Goal: Task Accomplishment & Management: Use online tool/utility

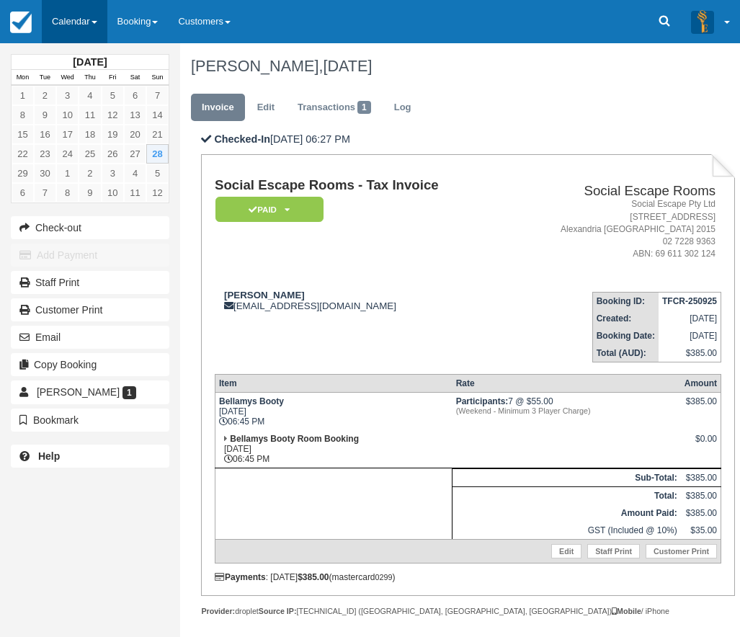
scroll to position [185, 0]
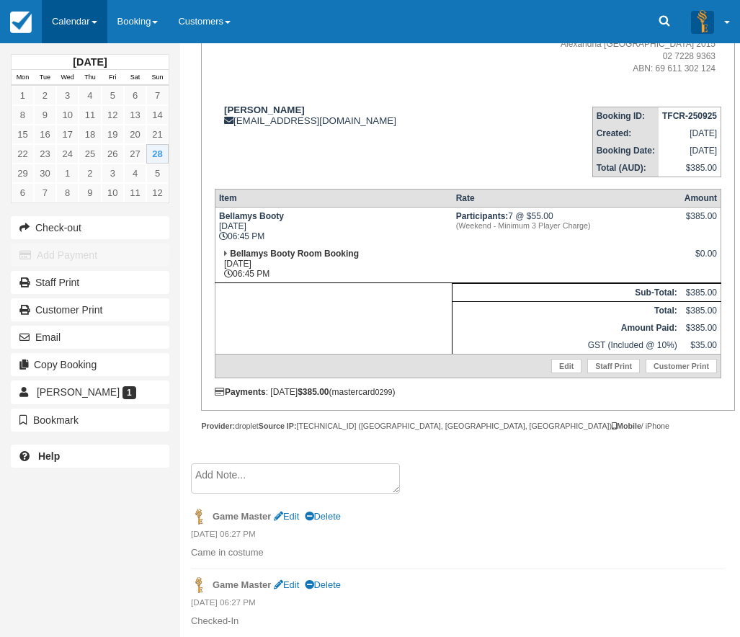
click at [84, 15] on link "Calendar" at bounding box center [75, 21] width 66 height 43
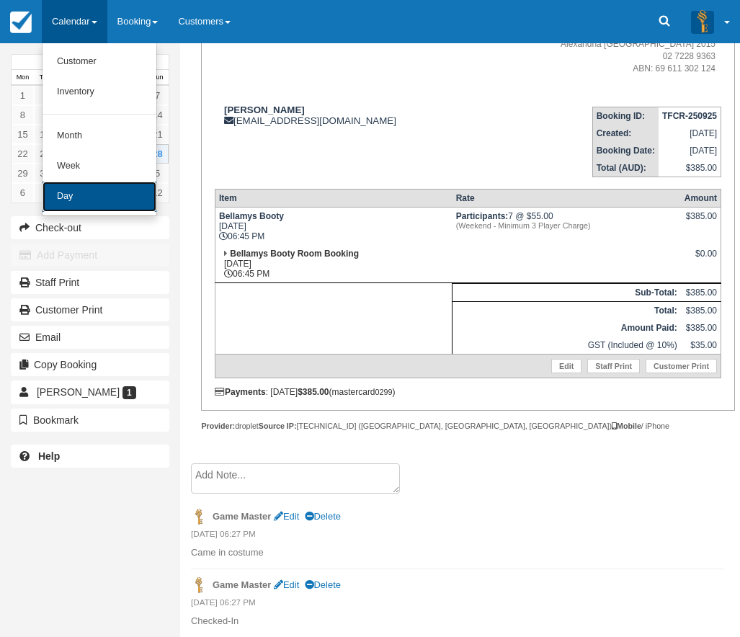
click at [94, 202] on link "Day" at bounding box center [99, 196] width 114 height 30
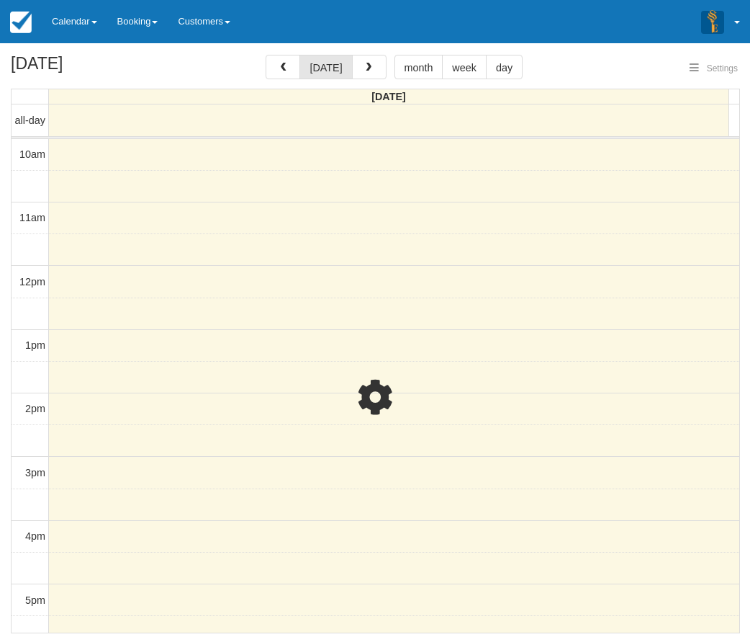
select select
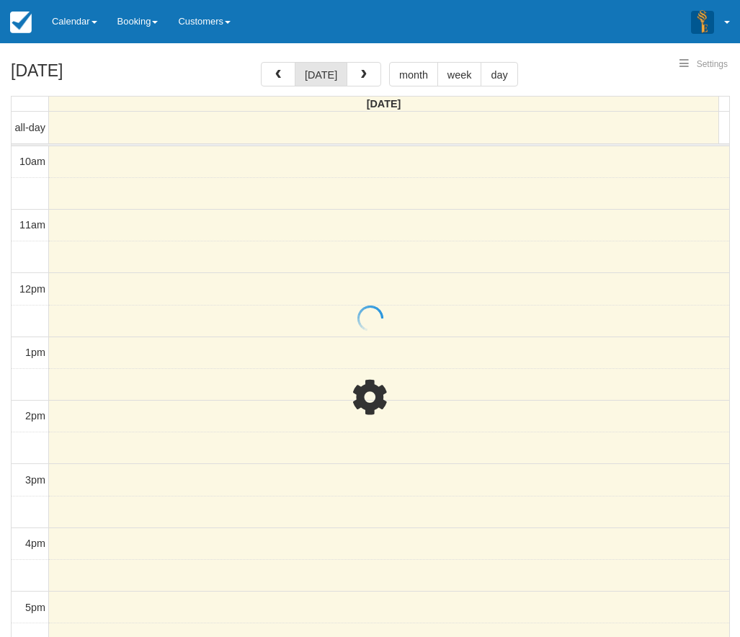
select select
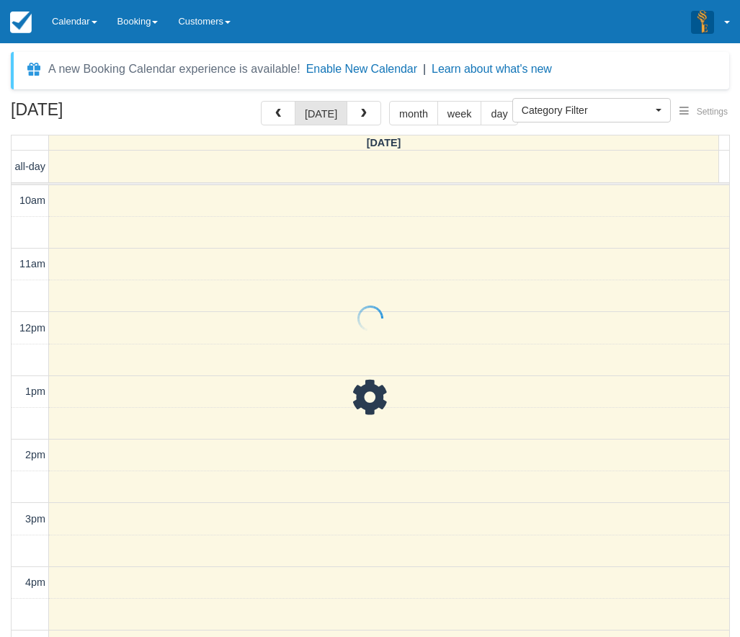
click at [231, 103] on div at bounding box center [370, 318] width 740 height 637
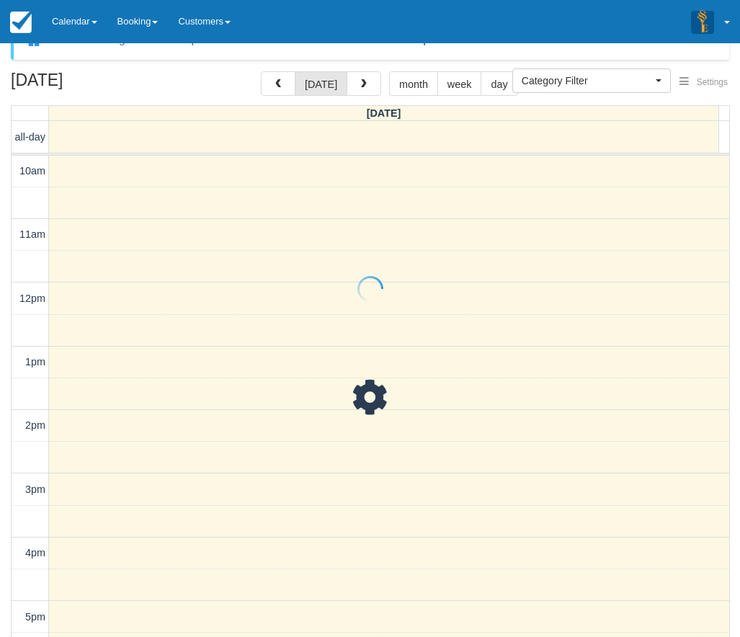
scroll to position [46, 0]
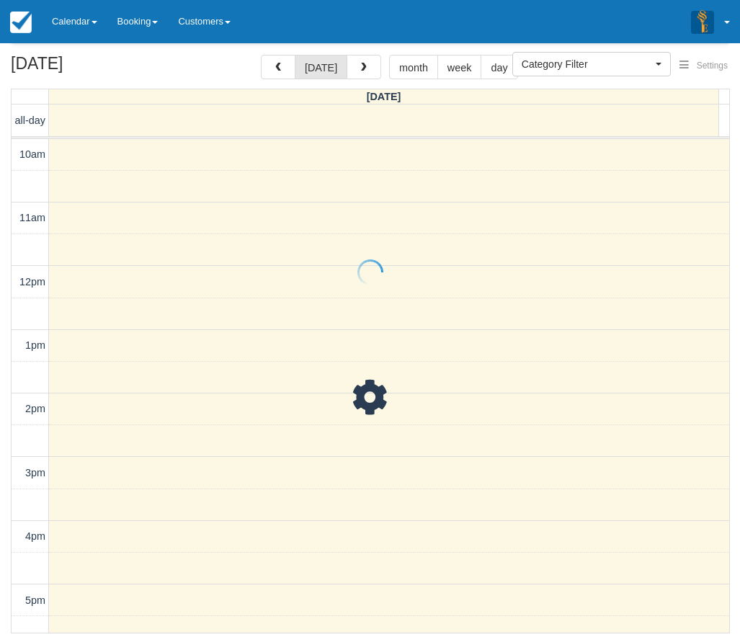
drag, startPoint x: 722, startPoint y: 336, endPoint x: 723, endPoint y: 380, distance: 43.2
click at [723, 380] on div at bounding box center [370, 272] width 740 height 637
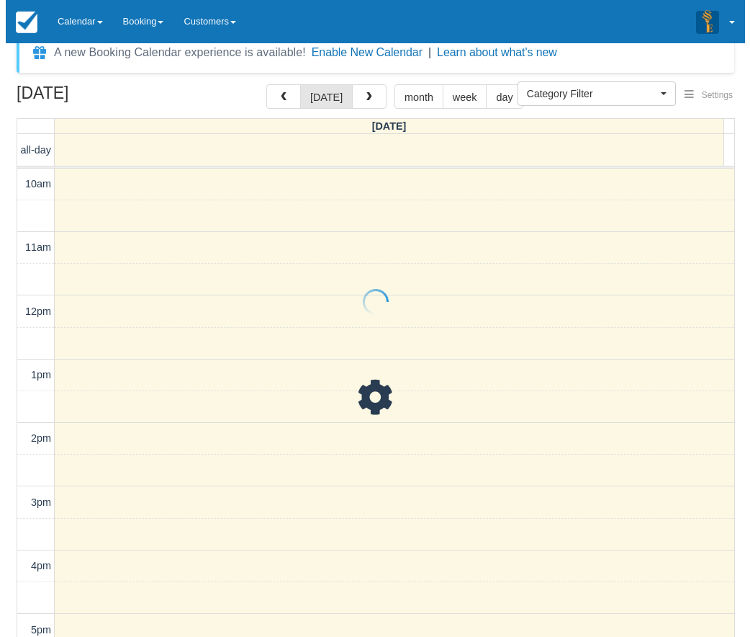
scroll to position [0, 0]
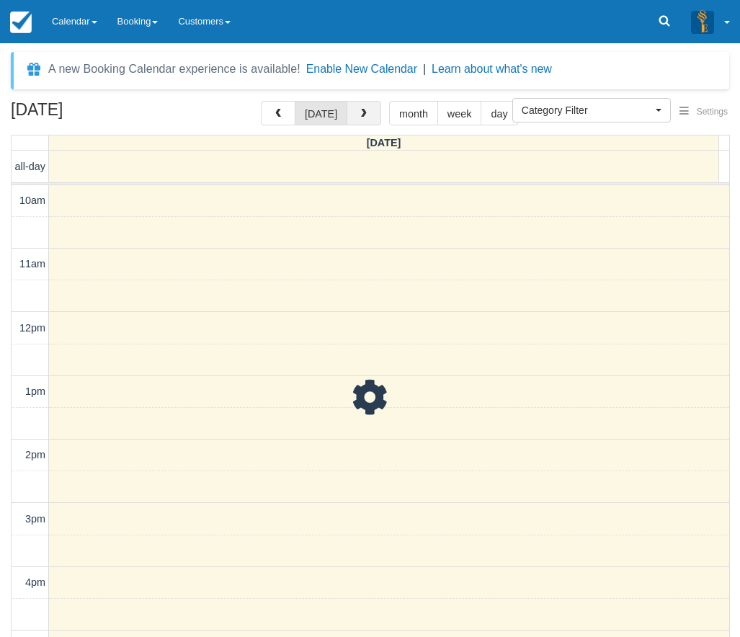
click at [354, 114] on button "button" at bounding box center [363, 113] width 35 height 24
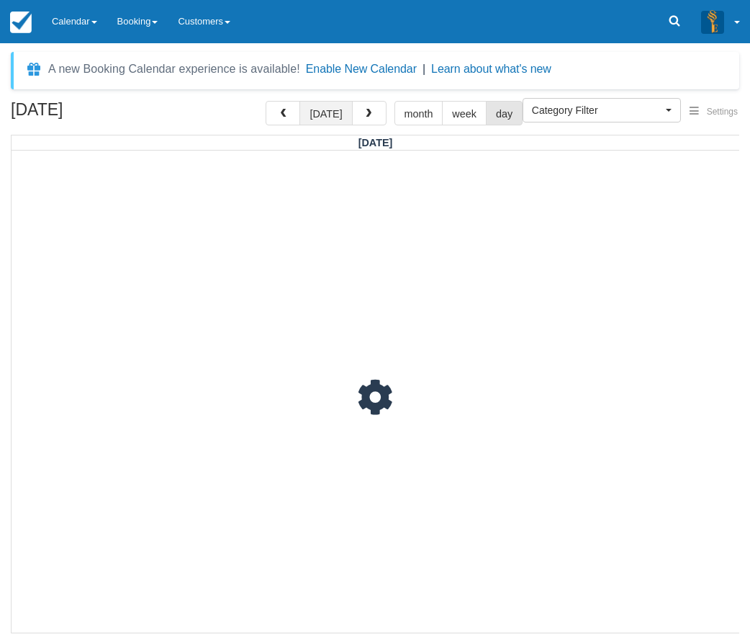
click at [328, 124] on button "today" at bounding box center [326, 113] width 53 height 24
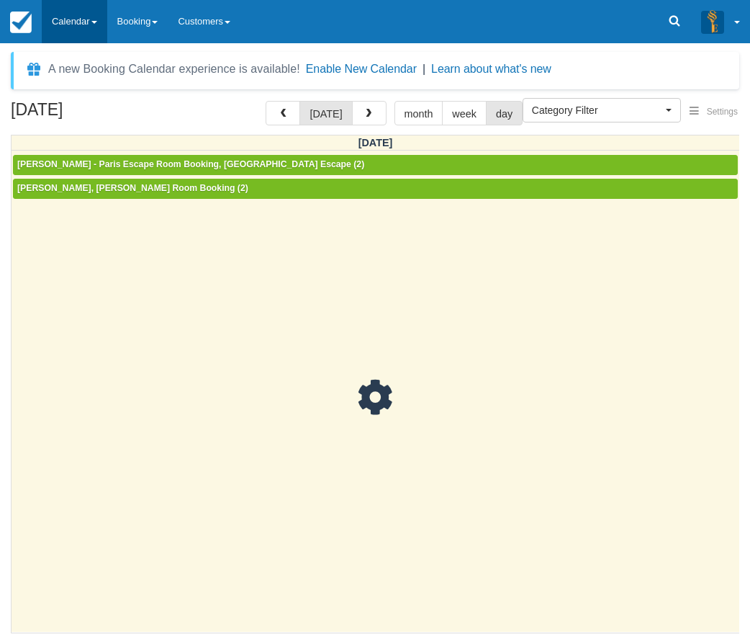
click at [57, 14] on link "Calendar" at bounding box center [75, 21] width 66 height 43
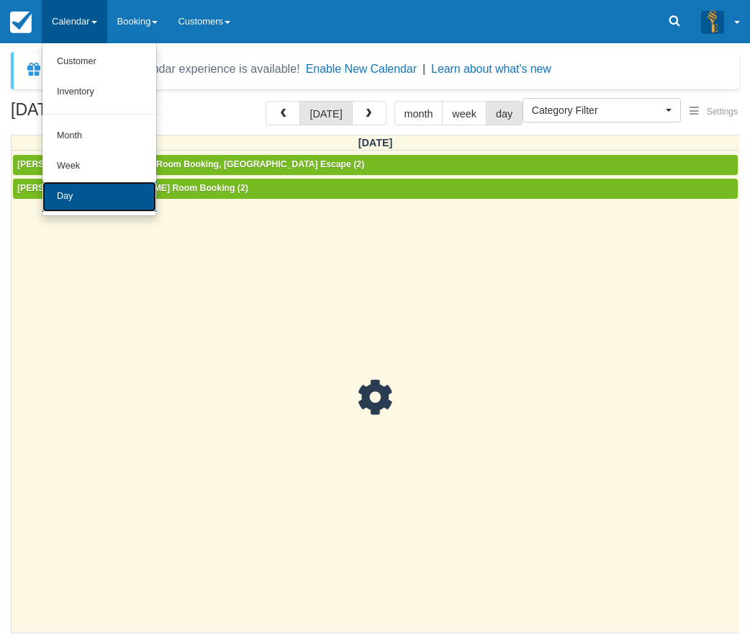
click at [94, 192] on link "Day" at bounding box center [99, 196] width 114 height 30
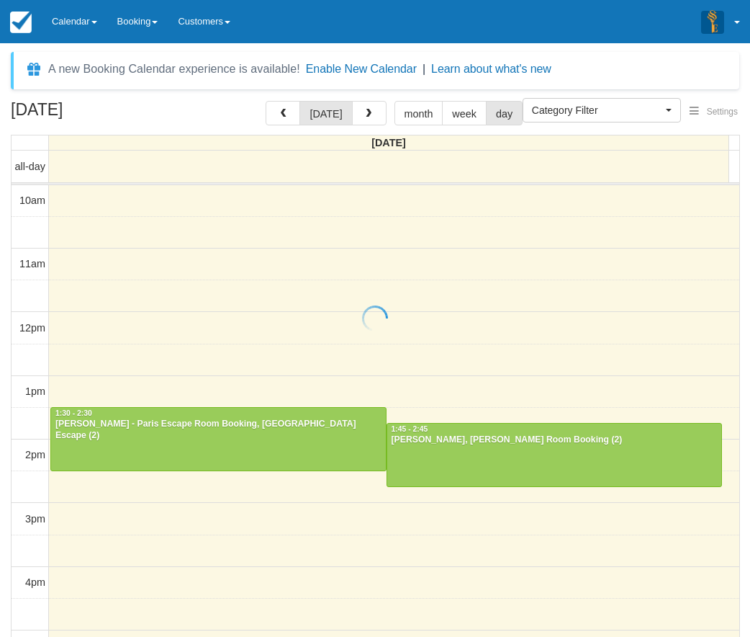
select select
